Goal: Navigation & Orientation: Find specific page/section

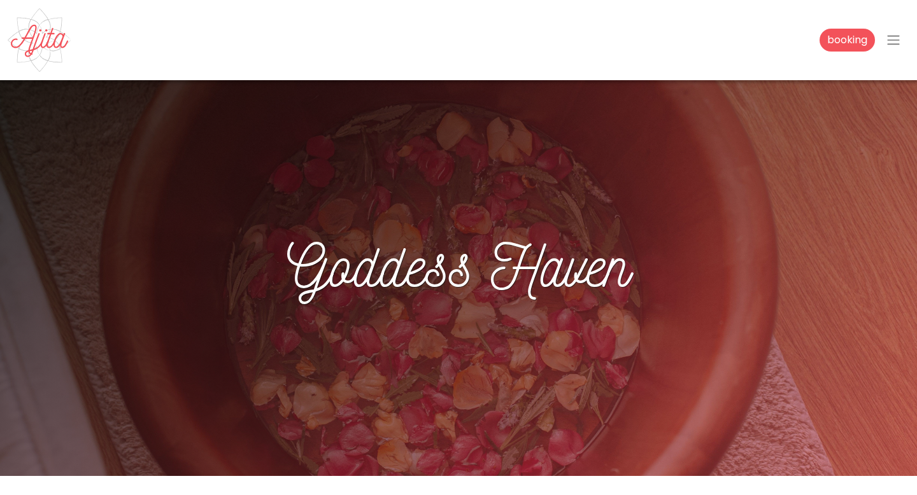
click at [898, 44] on span "button" at bounding box center [892, 39] width 15 height 15
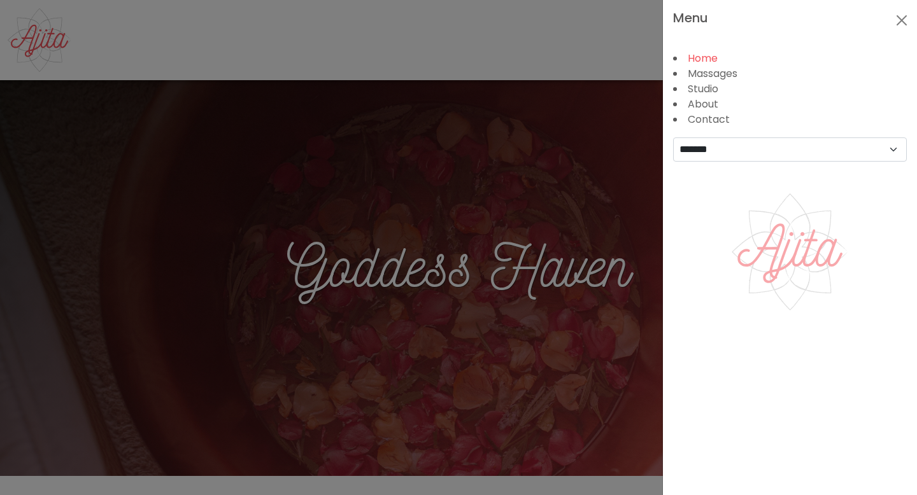
click at [705, 60] on link "Home" at bounding box center [702, 58] width 30 height 15
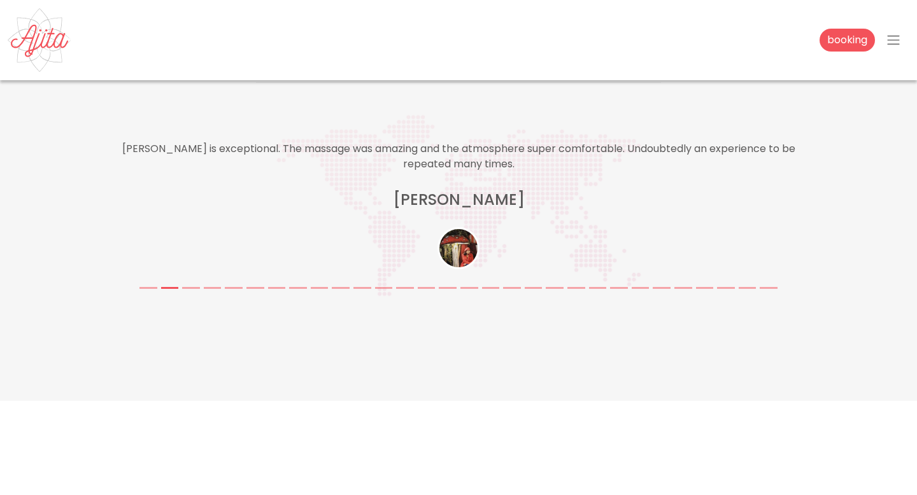
scroll to position [2390, 0]
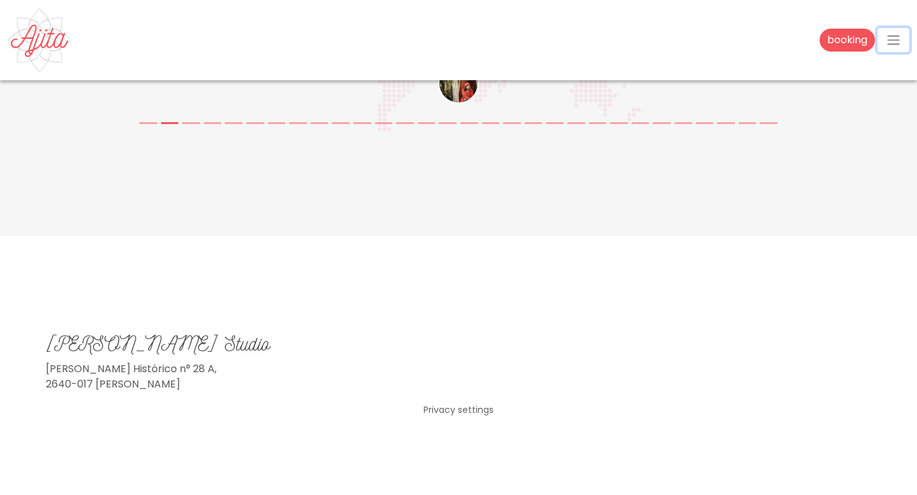
click at [892, 41] on span "button" at bounding box center [892, 39] width 15 height 15
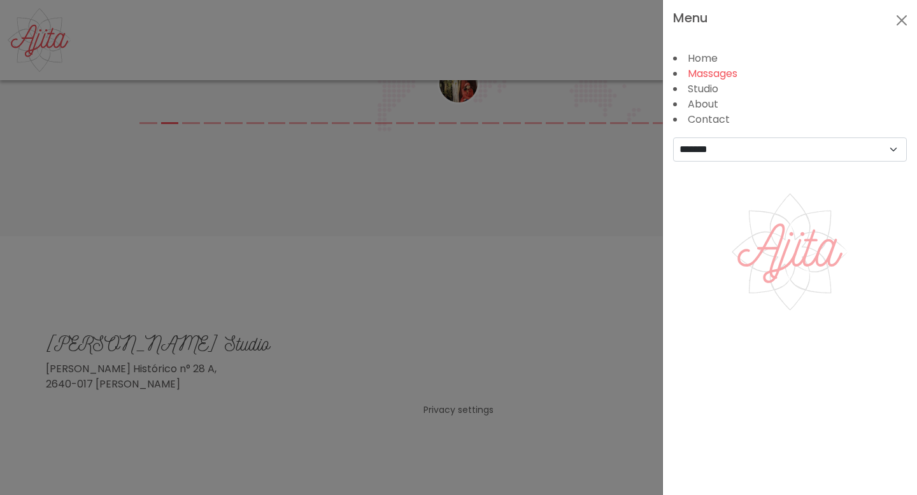
click at [708, 73] on link "Massages" at bounding box center [712, 73] width 50 height 15
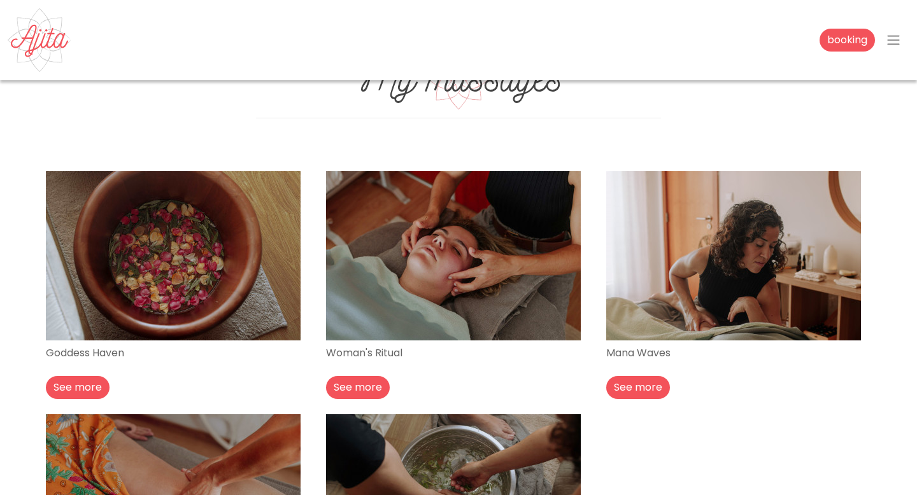
scroll to position [283, 0]
